Goal: Task Accomplishment & Management: Manage account settings

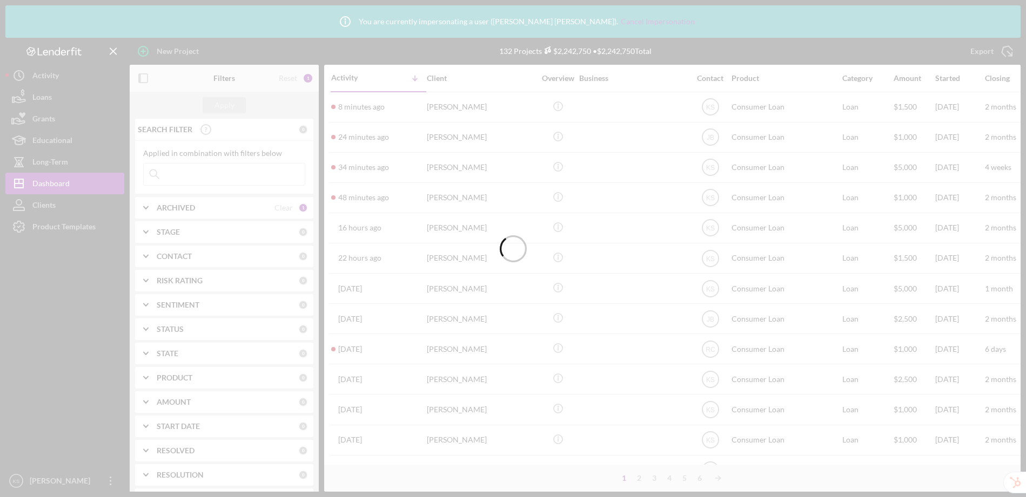
click at [65, 228] on div at bounding box center [513, 248] width 1026 height 497
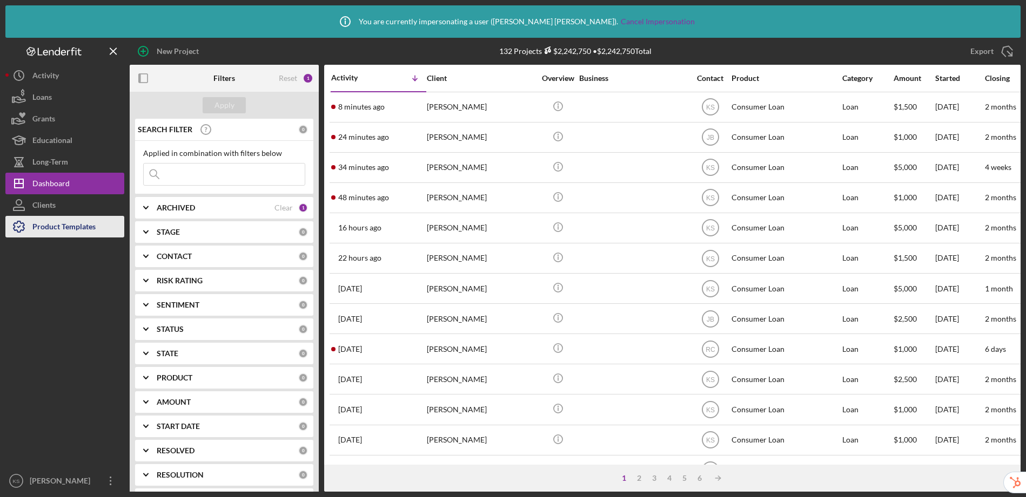
click at [66, 228] on div "Product Templates" at bounding box center [63, 228] width 63 height 24
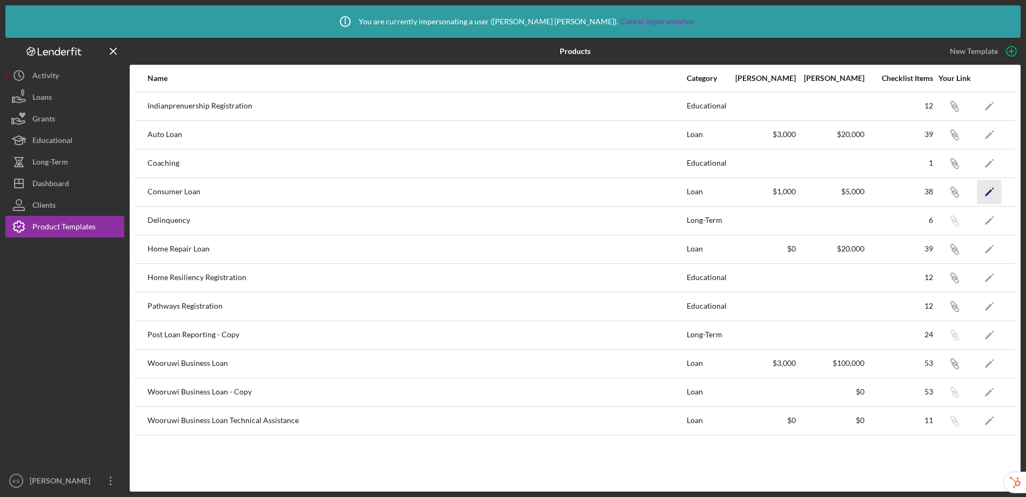
click at [985, 193] on icon "Icon/Edit" at bounding box center [989, 192] width 24 height 24
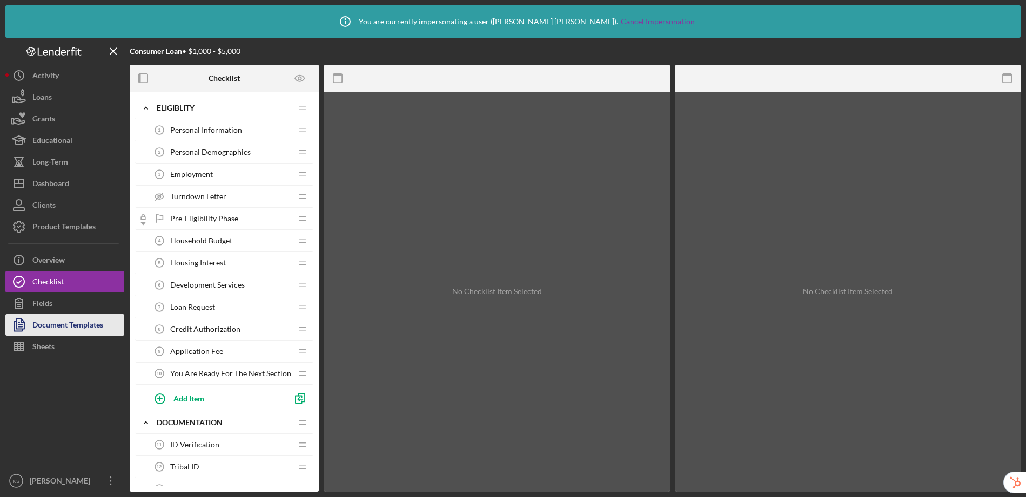
click at [64, 329] on div "Document Templates" at bounding box center [67, 326] width 71 height 24
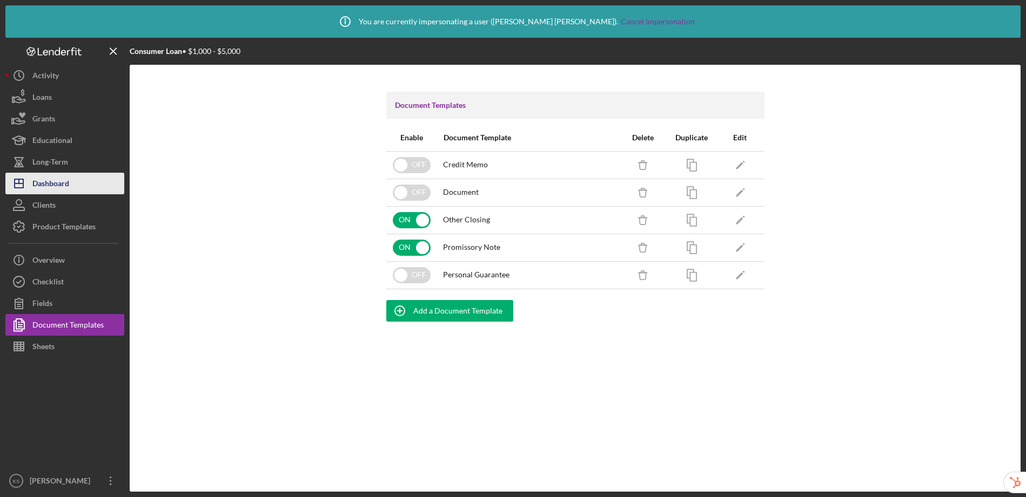
click at [66, 179] on div "Dashboard" at bounding box center [50, 185] width 37 height 24
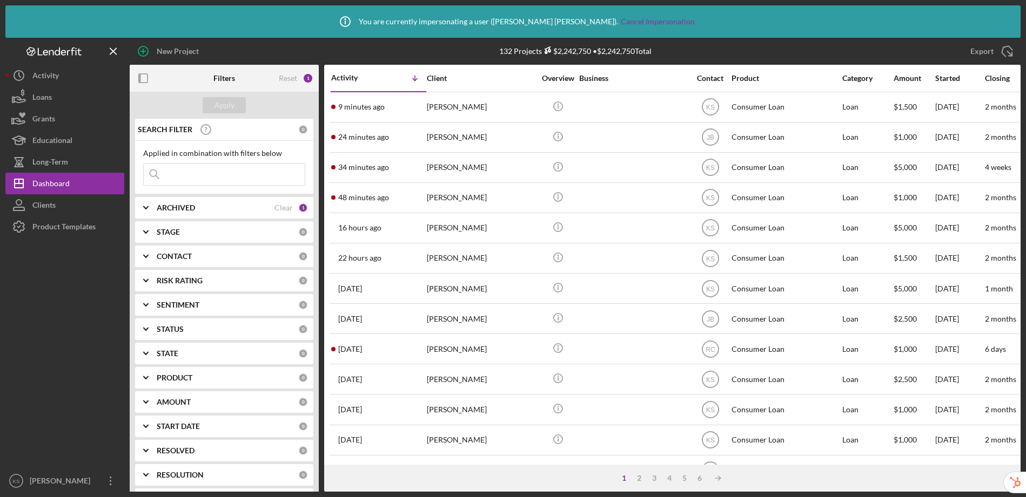
click at [196, 172] on input at bounding box center [224, 175] width 161 height 22
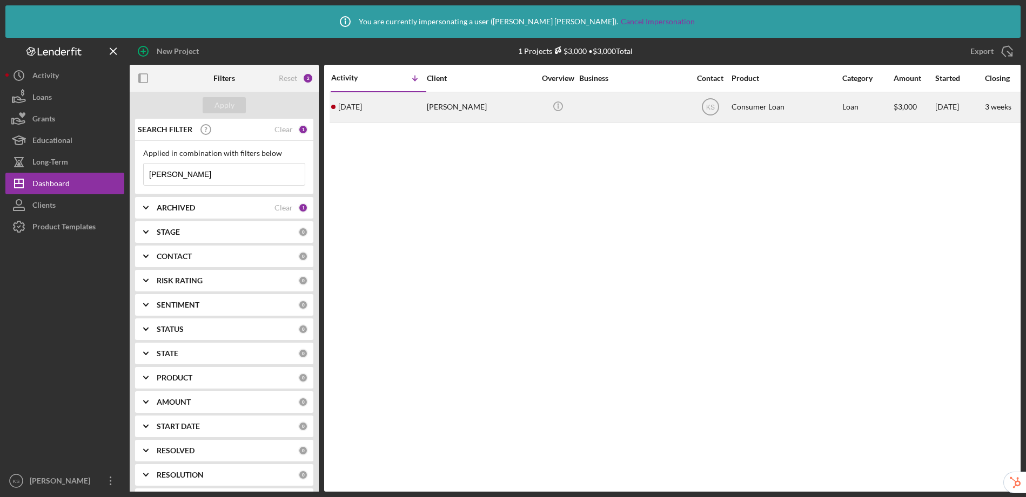
type input "jenelle"
click at [633, 112] on div at bounding box center [633, 107] width 108 height 29
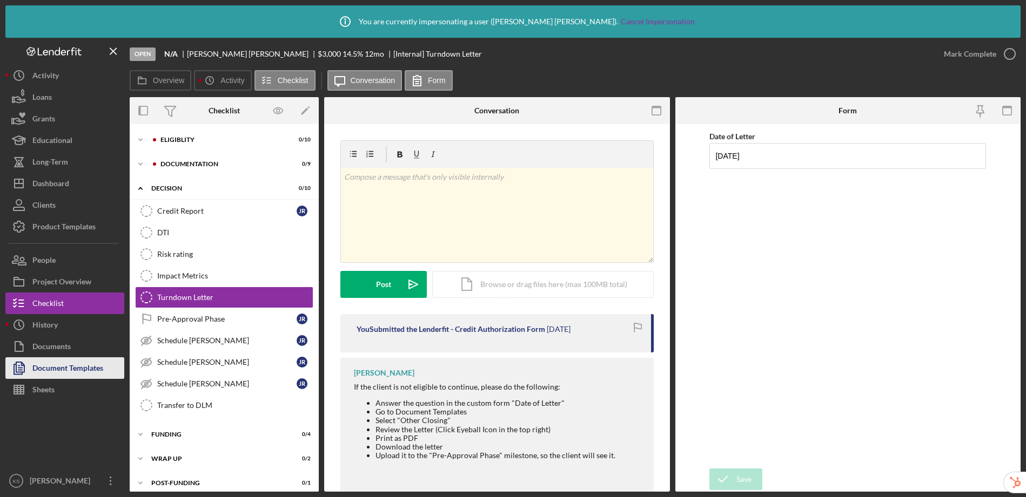
click at [49, 376] on div "Document Templates" at bounding box center [67, 369] width 71 height 24
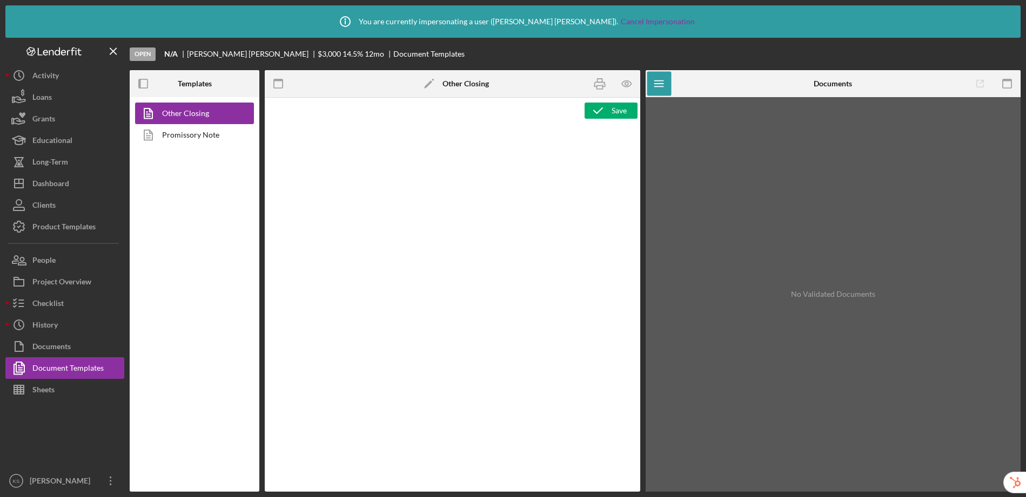
type textarea "<p style="margin-top: 0pt; margin-bottom: 0pt;">&nbsp;</p> <p style="margin-top…"
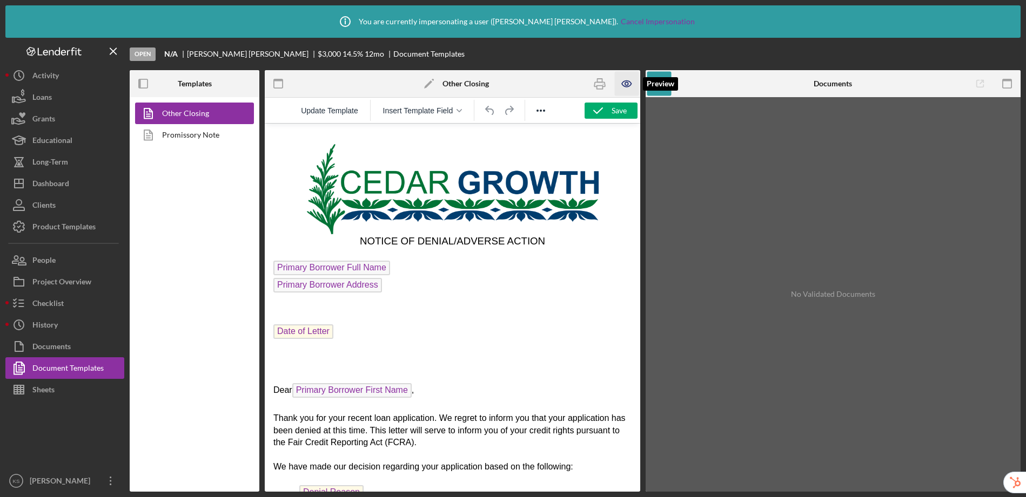
click at [632, 86] on icon "button" at bounding box center [626, 84] width 24 height 24
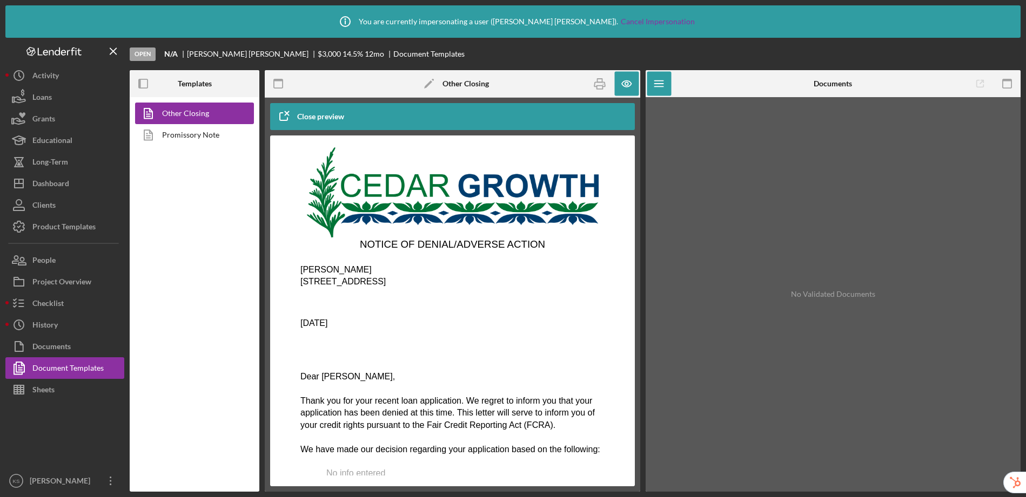
scroll to position [172, 0]
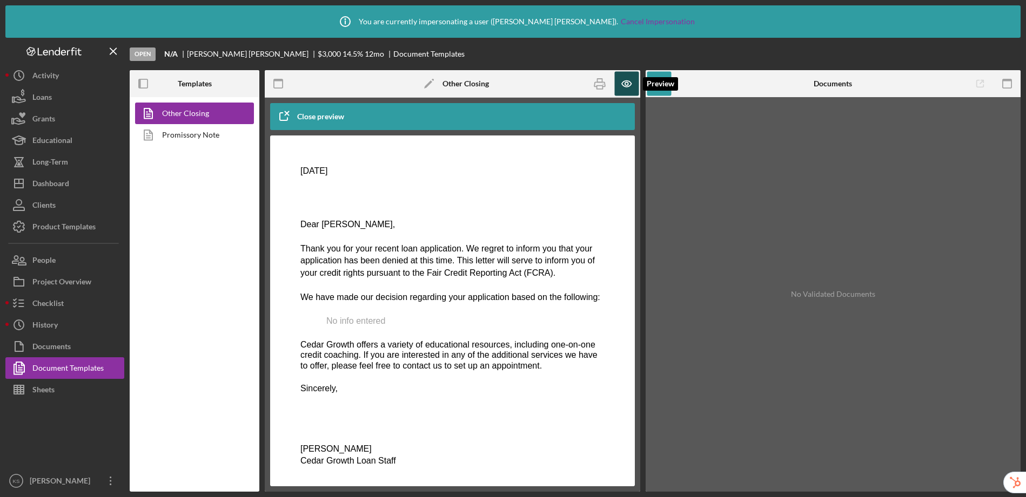
click at [623, 85] on icon "button" at bounding box center [626, 84] width 24 height 24
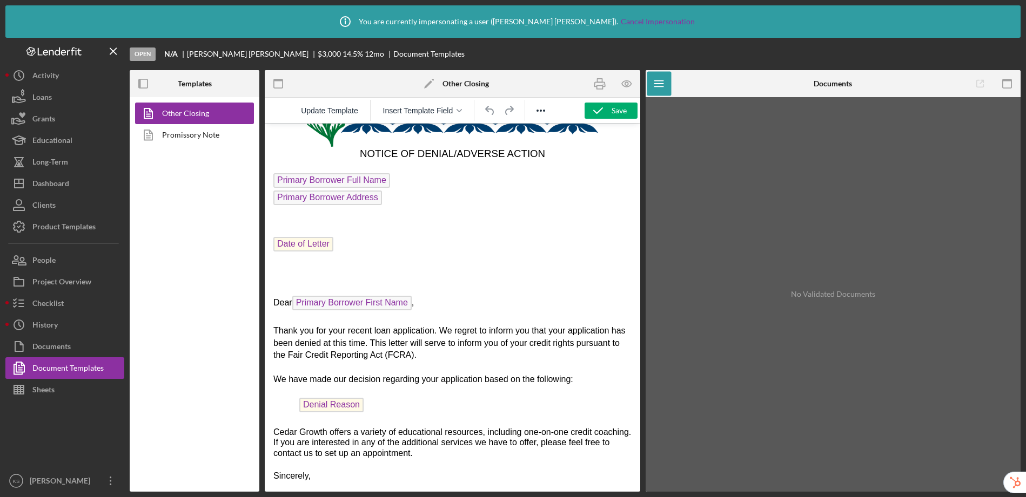
scroll to position [174, 0]
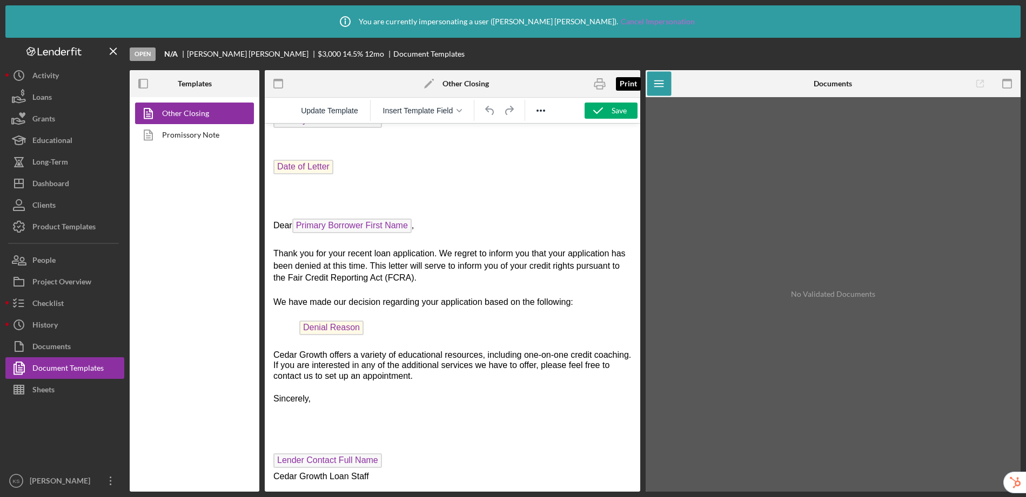
click at [597, 83] on icon "button" at bounding box center [599, 84] width 24 height 24
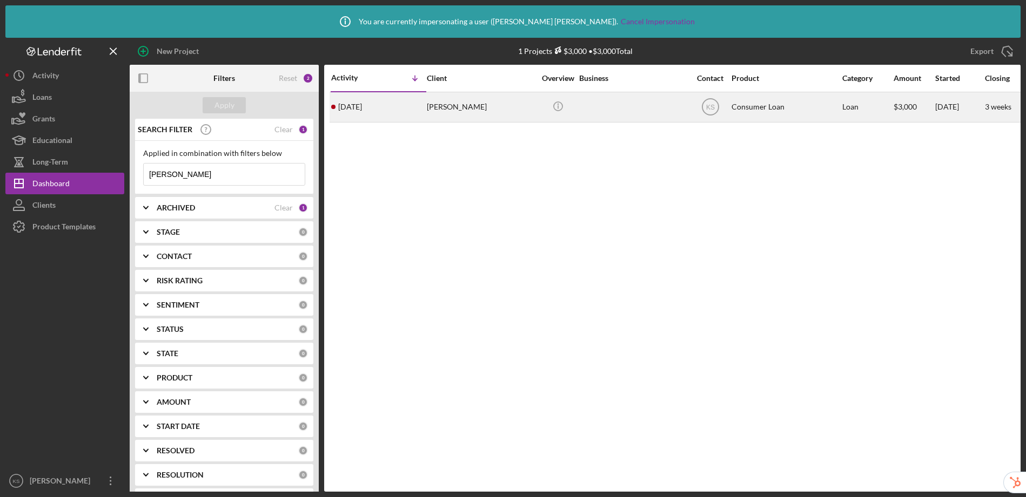
click at [638, 107] on div at bounding box center [633, 107] width 108 height 29
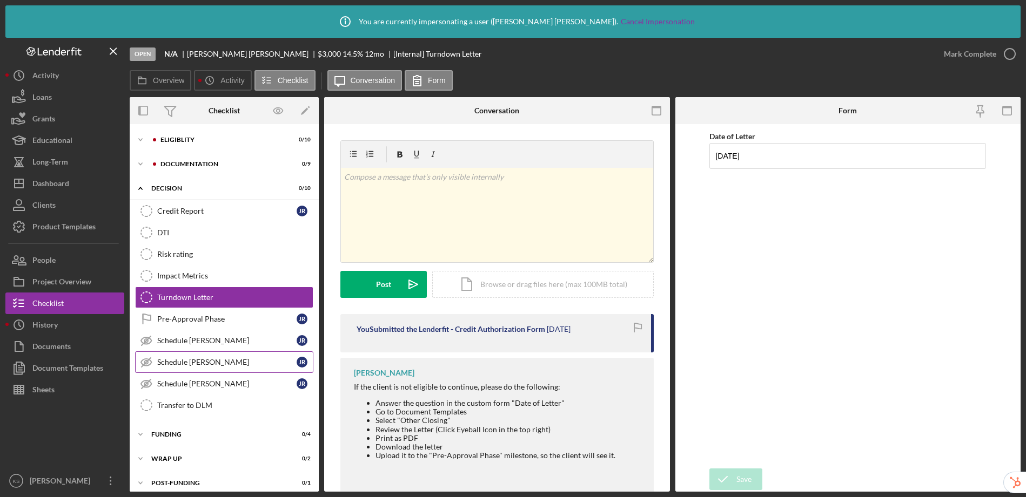
scroll to position [8, 0]
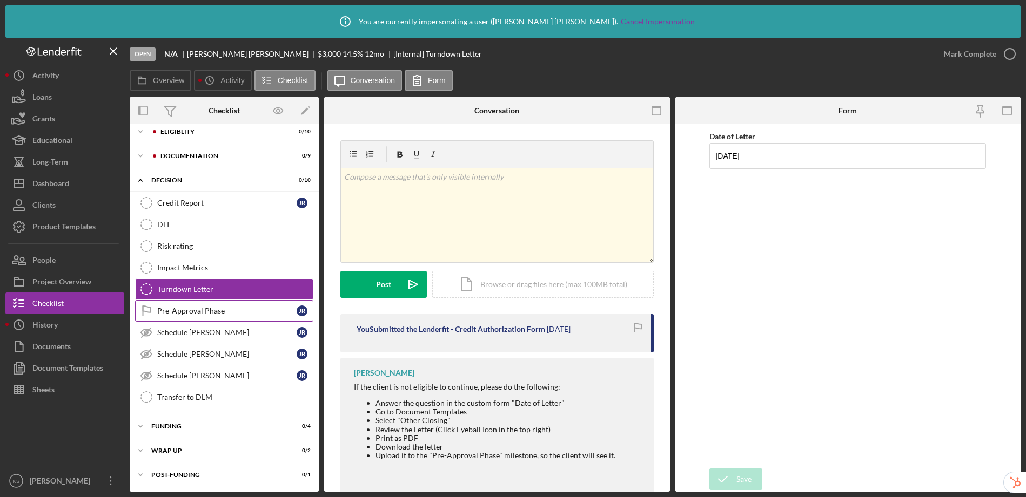
click at [199, 307] on div "Pre-Approval Phase" at bounding box center [226, 311] width 139 height 9
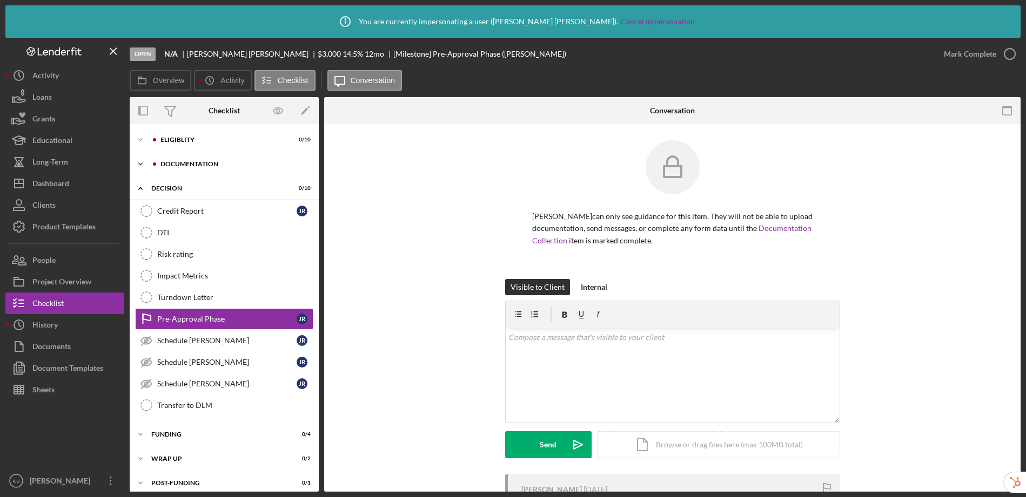
click at [203, 165] on div "Documentation" at bounding box center [232, 164] width 145 height 6
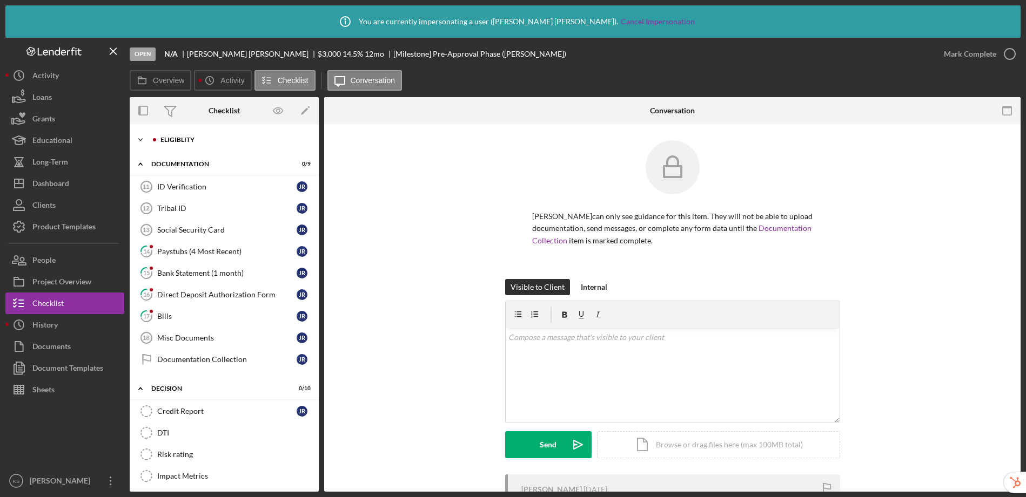
click at [186, 142] on div "Eligiblity" at bounding box center [232, 140] width 145 height 6
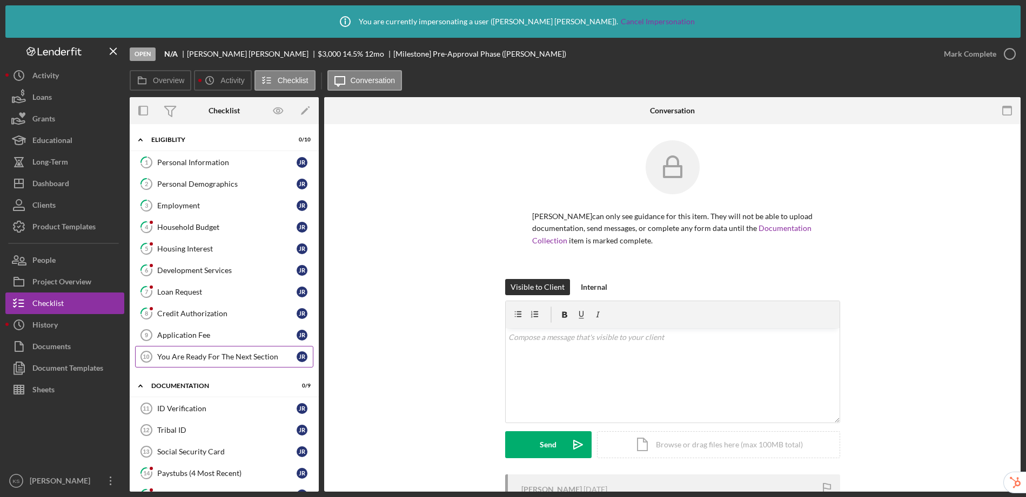
click at [201, 357] on div "You Are Ready For The Next Section" at bounding box center [226, 357] width 139 height 9
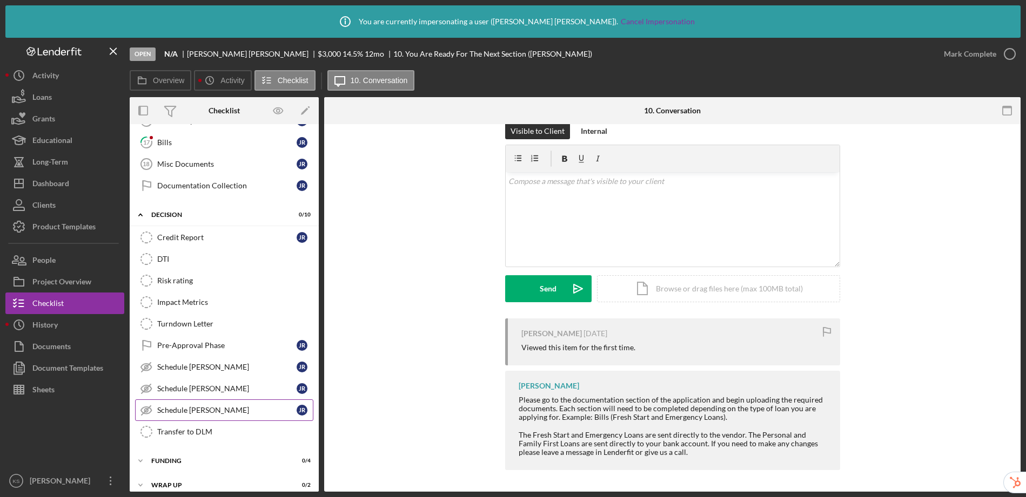
scroll to position [398, 0]
click at [225, 344] on div "Pre-Approval Phase" at bounding box center [226, 343] width 139 height 9
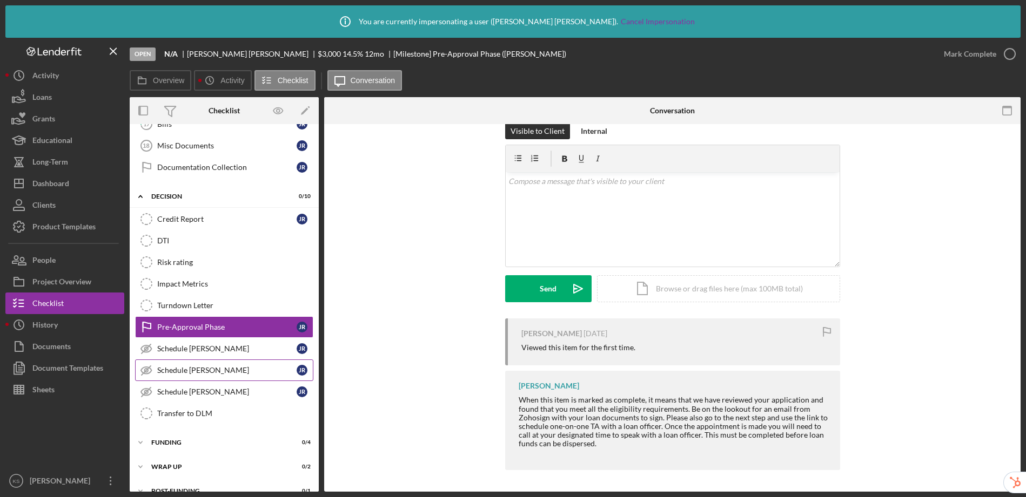
scroll to position [430, 0]
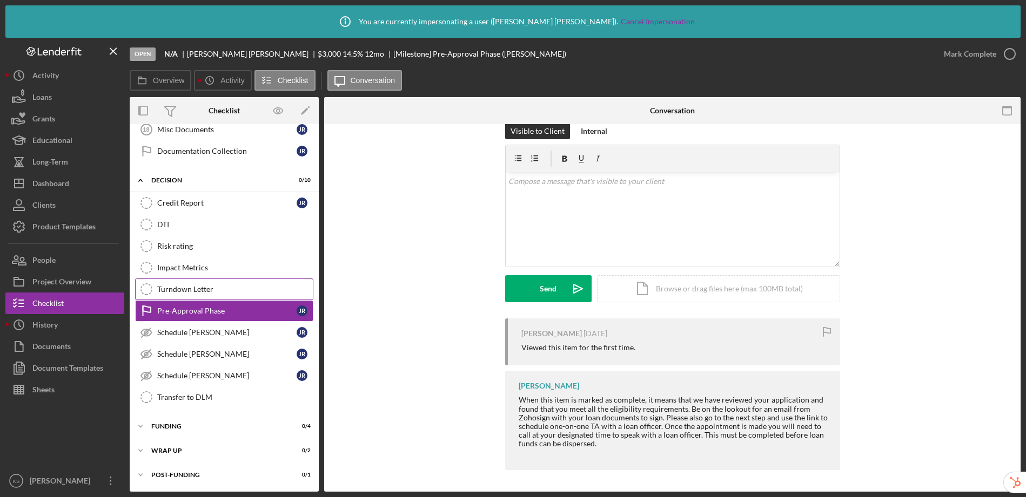
click at [191, 283] on link "Turndown Letter Turndown Letter" at bounding box center [224, 290] width 178 height 22
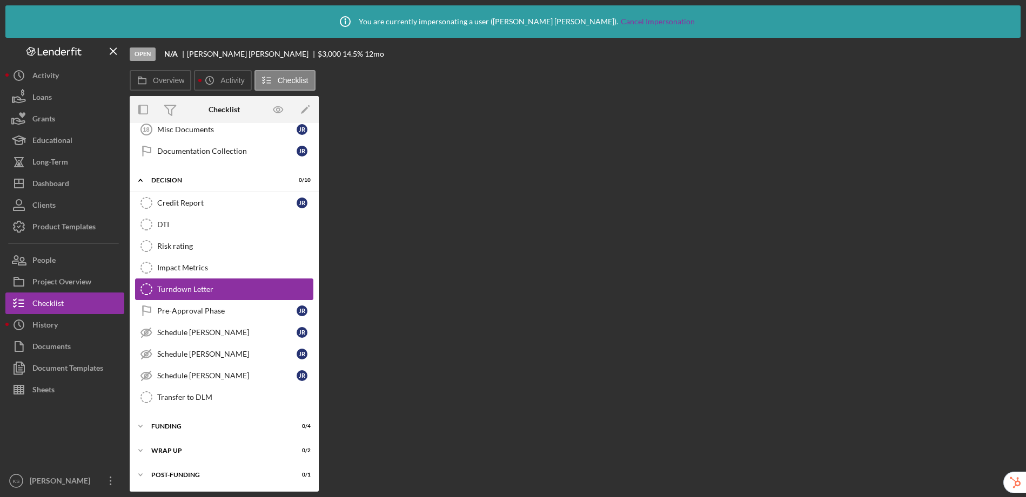
scroll to position [430, 0]
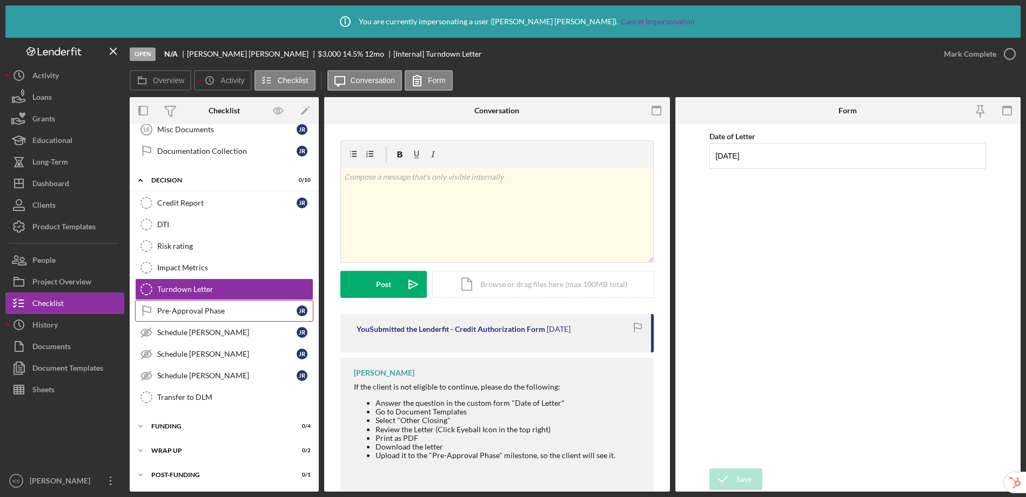
click at [217, 311] on div "Pre-Approval Phase" at bounding box center [226, 311] width 139 height 9
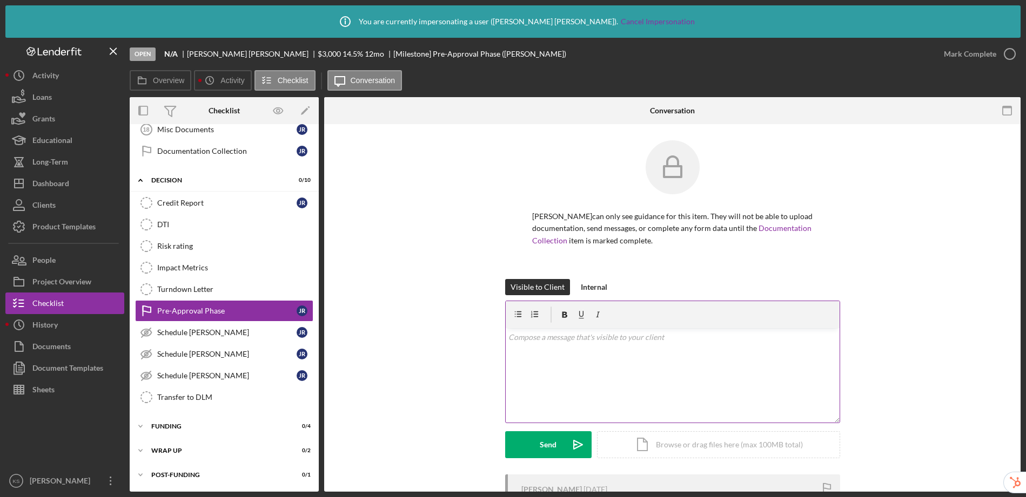
scroll to position [156, 0]
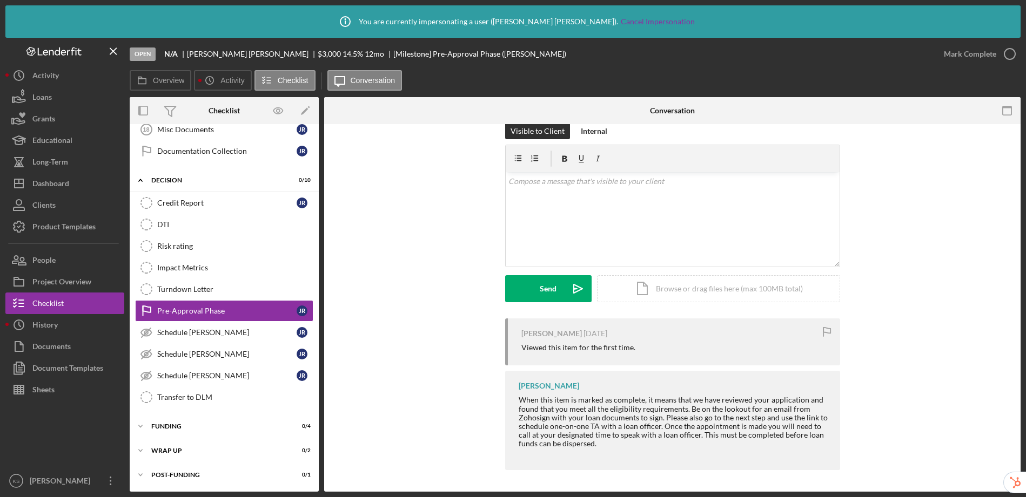
drag, startPoint x: 625, startPoint y: 397, endPoint x: 678, endPoint y: 443, distance: 70.1
click at [678, 443] on div "When this item is marked as complete, it means that we have reviewed your appli…" at bounding box center [673, 426] width 311 height 61
click at [755, 452] on div "When this item is marked as complete, it means that we have reviewed your appli…" at bounding box center [673, 426] width 311 height 61
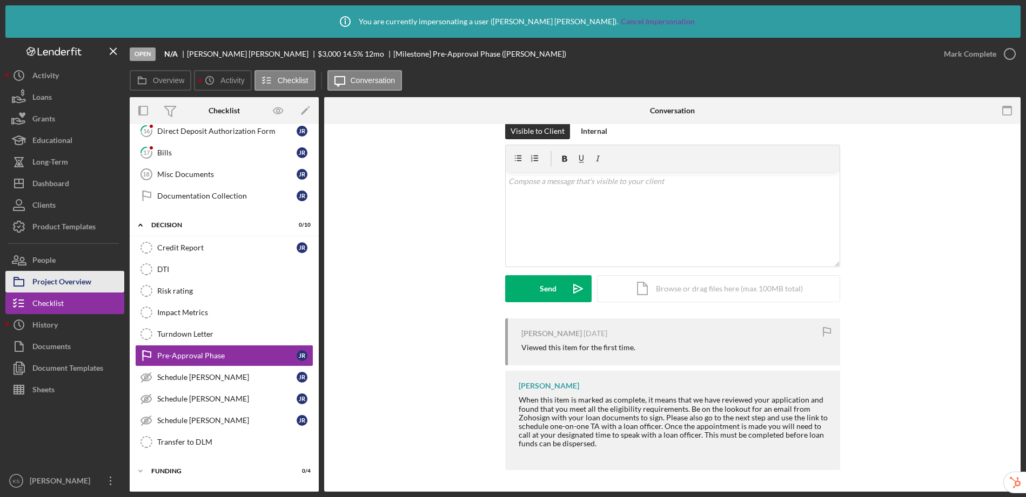
scroll to position [430, 0]
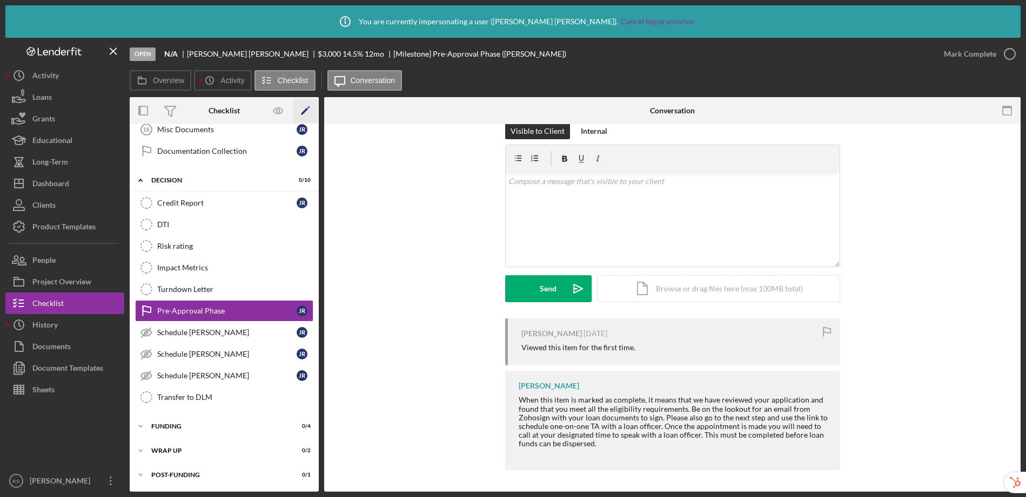
click at [312, 112] on icon "Icon/Edit" at bounding box center [305, 111] width 24 height 24
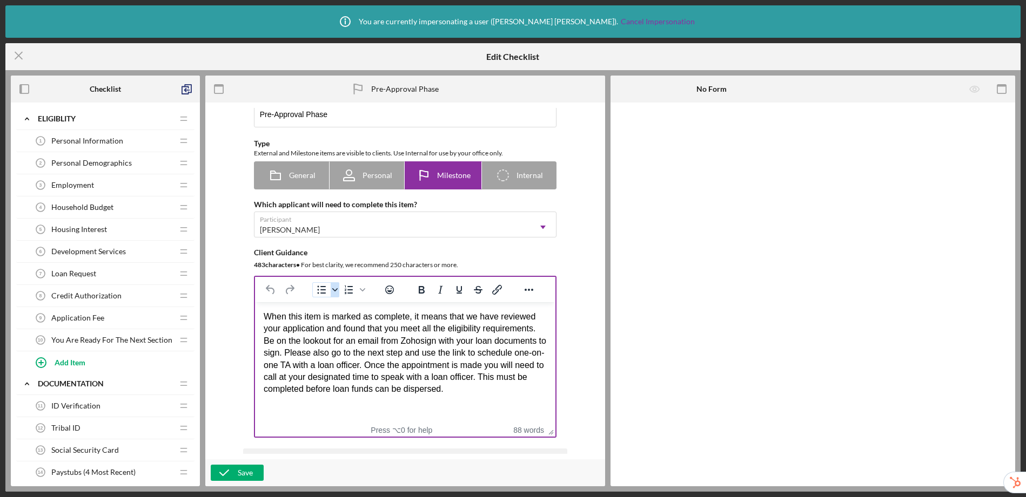
scroll to position [89, 0]
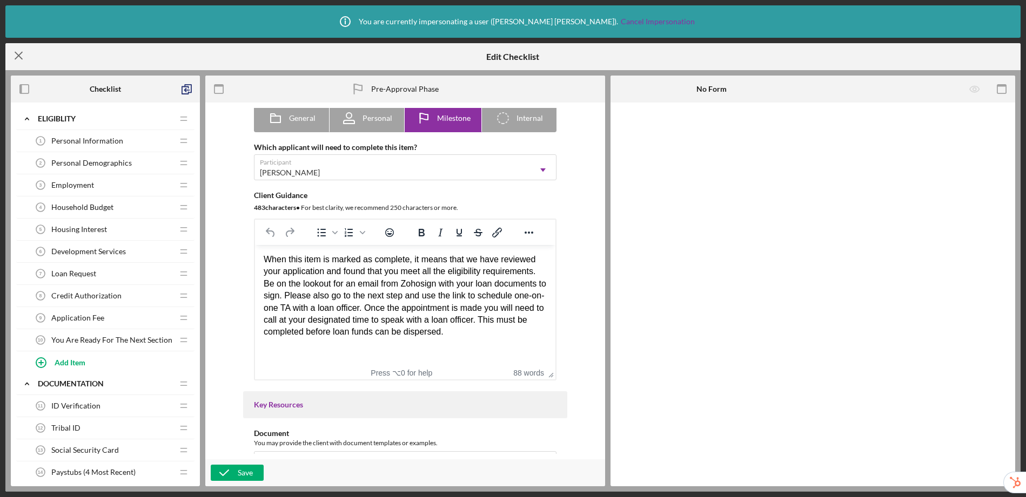
click at [18, 57] on line at bounding box center [18, 55] width 7 height 7
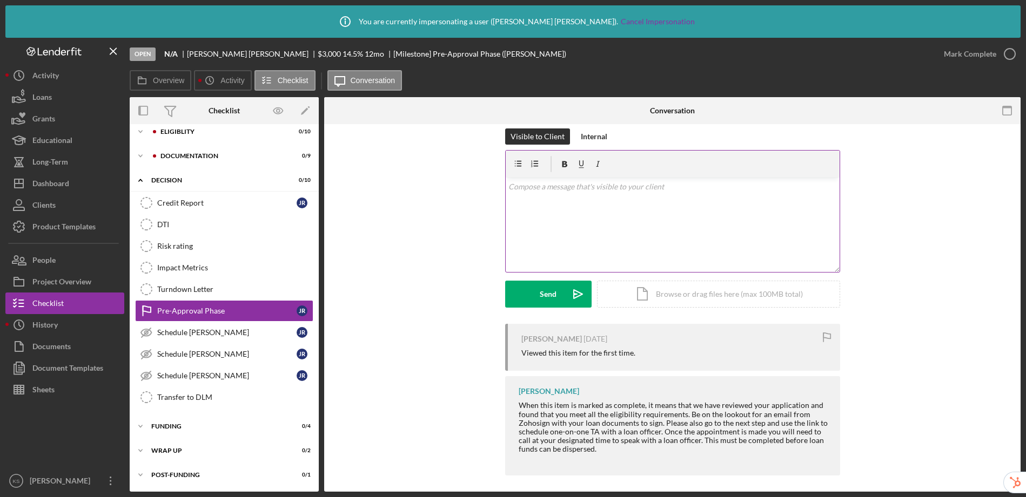
scroll to position [156, 0]
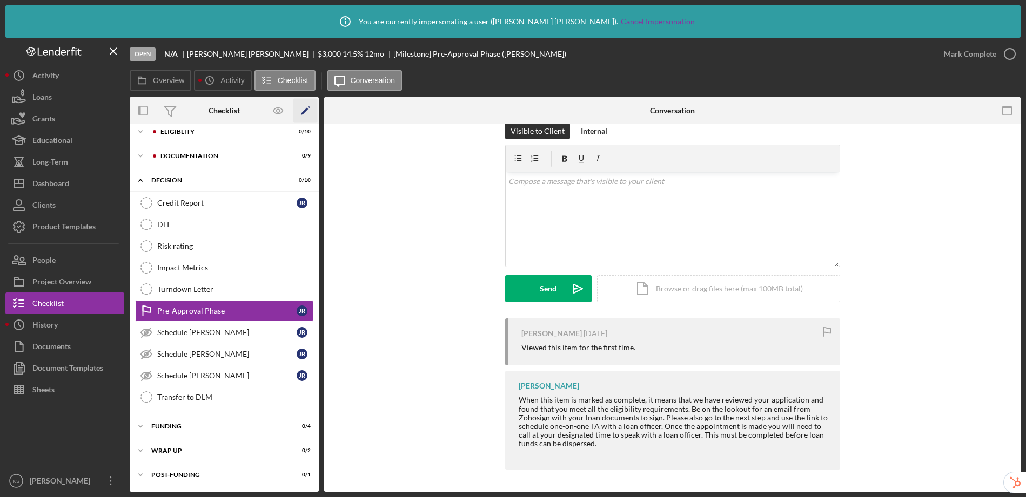
click at [301, 111] on icon "Icon/Edit" at bounding box center [305, 111] width 24 height 24
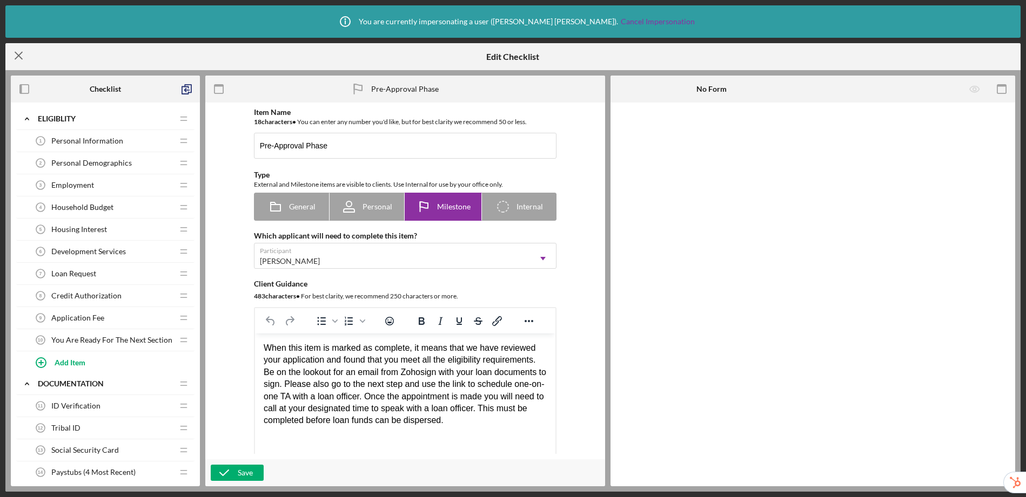
click at [20, 58] on line at bounding box center [18, 55] width 7 height 7
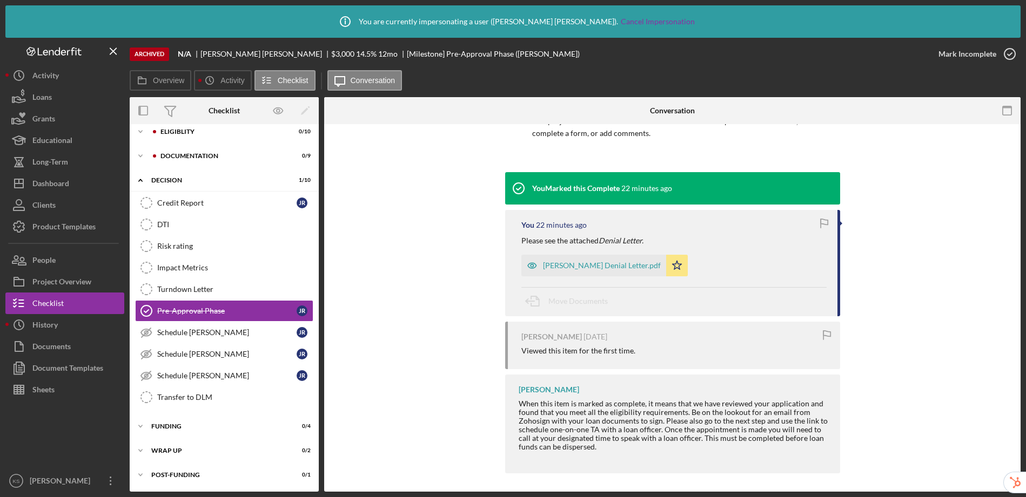
scroll to position [98, 0]
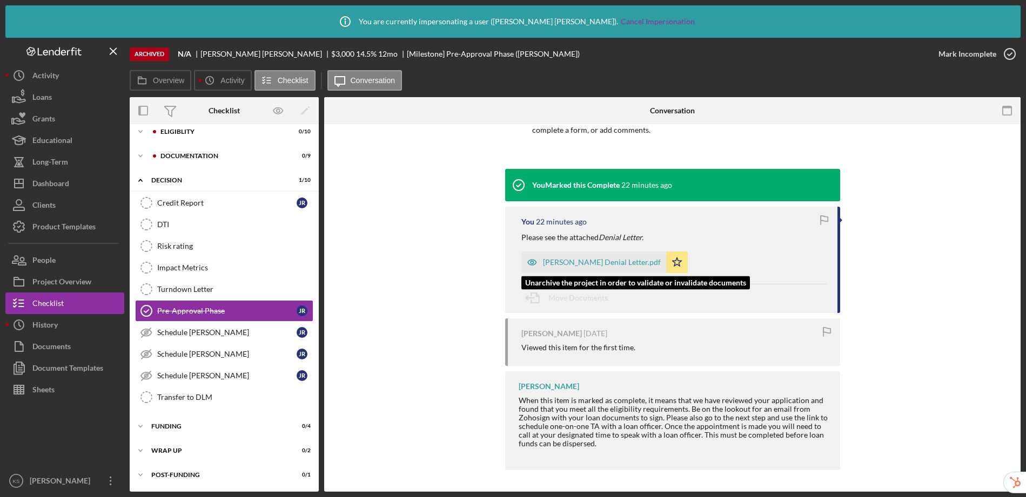
click at [557, 263] on div "J. Rivera Denial Letter.pdf" at bounding box center [602, 262] width 118 height 9
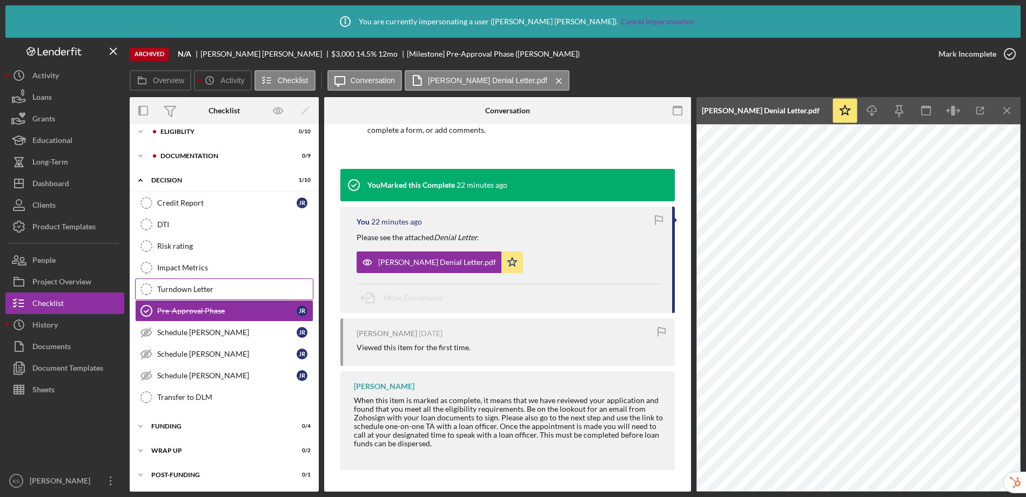
click at [219, 298] on link "Turndown Letter Turndown Letter" at bounding box center [224, 290] width 178 height 22
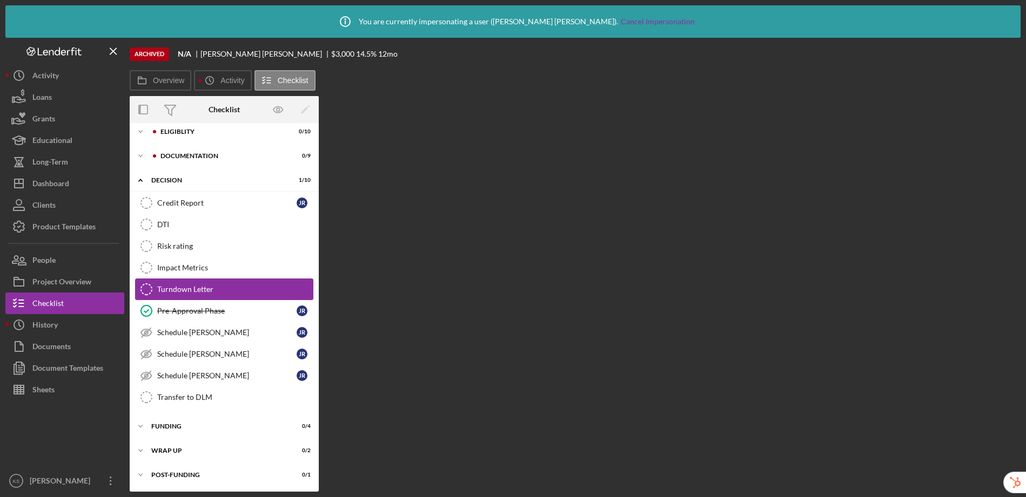
scroll to position [8, 0]
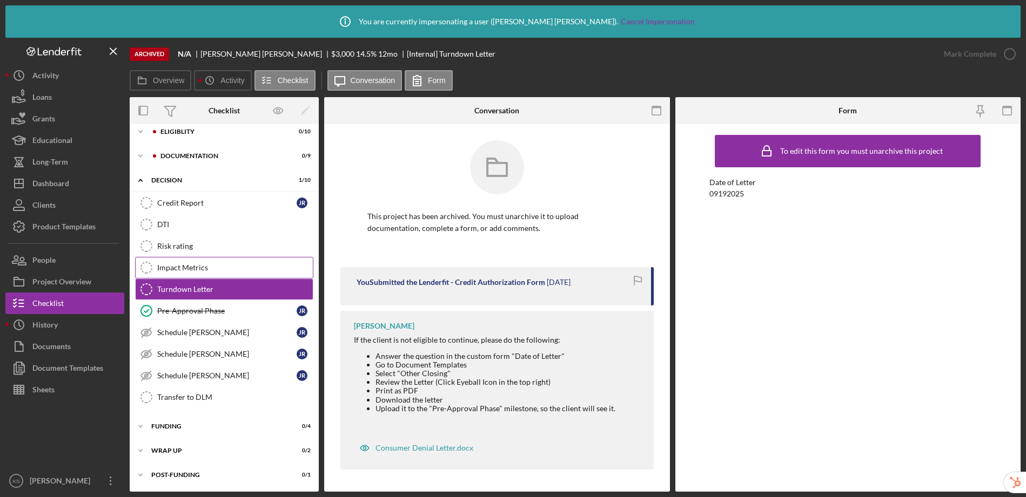
click at [215, 271] on div "Impact Metrics" at bounding box center [235, 268] width 156 height 9
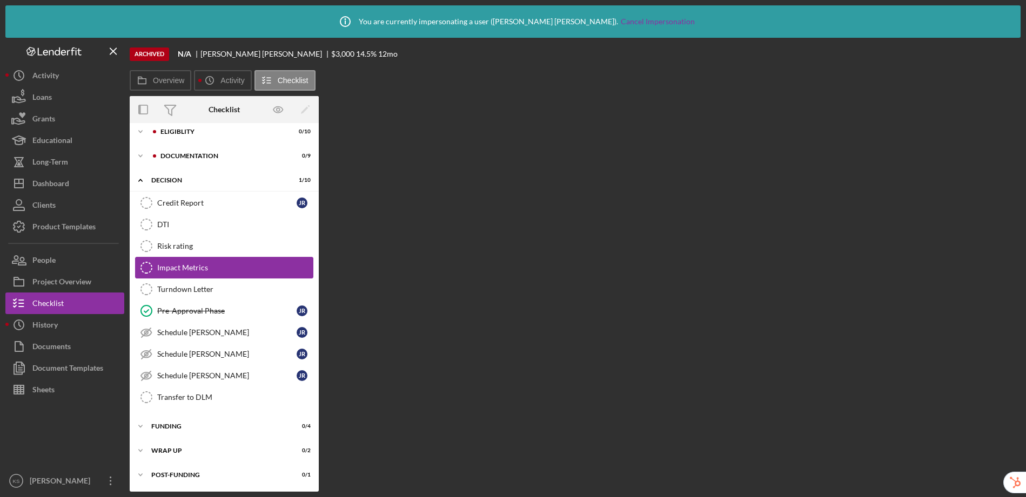
scroll to position [8, 0]
